Goal: Information Seeking & Learning: Learn about a topic

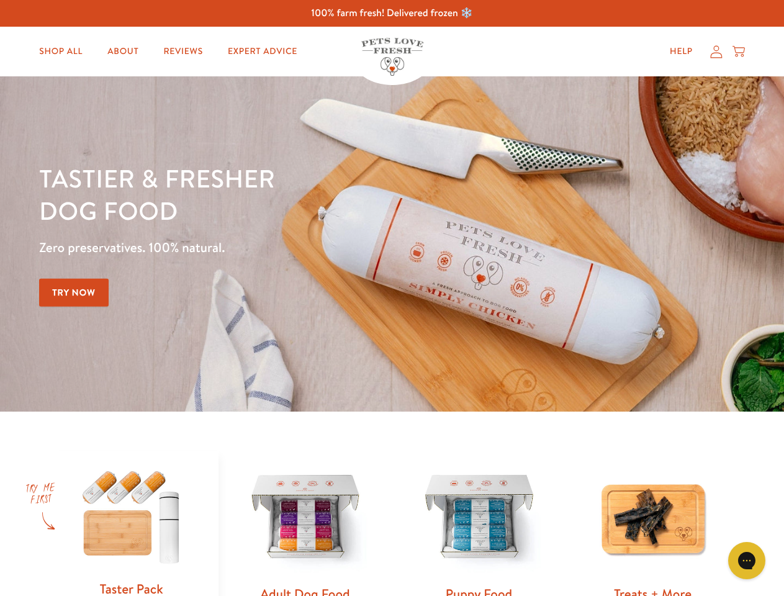
click at [392, 298] on div "Tastier & fresher dog food Zero preservatives. 100% natural. Try Now" at bounding box center [274, 244] width 471 height 164
click at [747, 561] on icon "Gorgias live chat" at bounding box center [747, 561] width 12 height 12
